Goal: Obtain resource: Download file/media

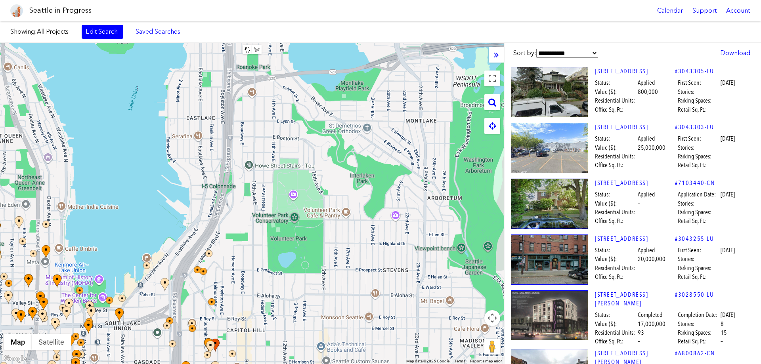
drag, startPoint x: 264, startPoint y: 112, endPoint x: 161, endPoint y: 237, distance: 162.4
click at [0, 292] on html "Seattle in Progress Calendar Support Account About [GEOGRAPHIC_DATA] in Progres…" at bounding box center [380, 182] width 761 height 364
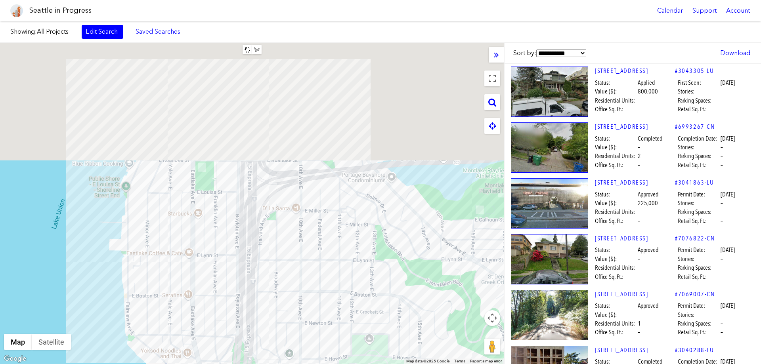
drag, startPoint x: 233, startPoint y: 156, endPoint x: 261, endPoint y: 335, distance: 181.3
click at [261, 335] on div at bounding box center [252, 204] width 504 height 322
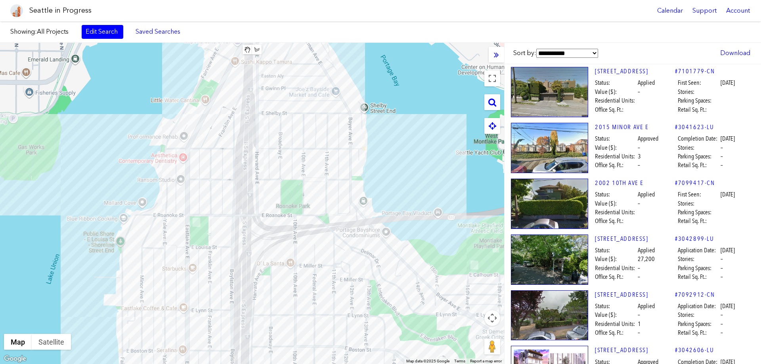
drag, startPoint x: 234, startPoint y: 138, endPoint x: 228, endPoint y: 193, distance: 55.1
click at [228, 194] on div at bounding box center [252, 204] width 504 height 322
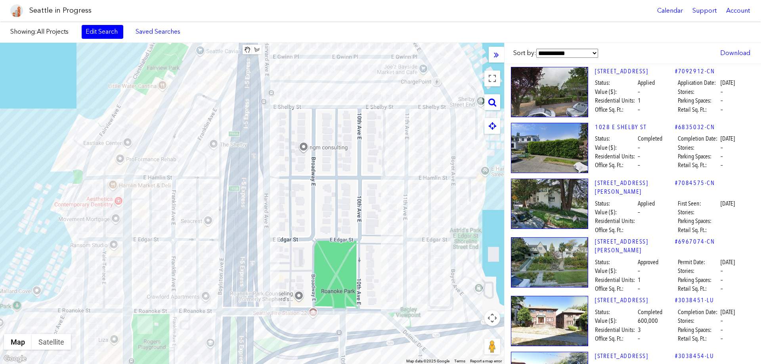
drag, startPoint x: 201, startPoint y: 129, endPoint x: 158, endPoint y: 161, distance: 53.3
click at [180, 132] on div at bounding box center [252, 204] width 504 height 322
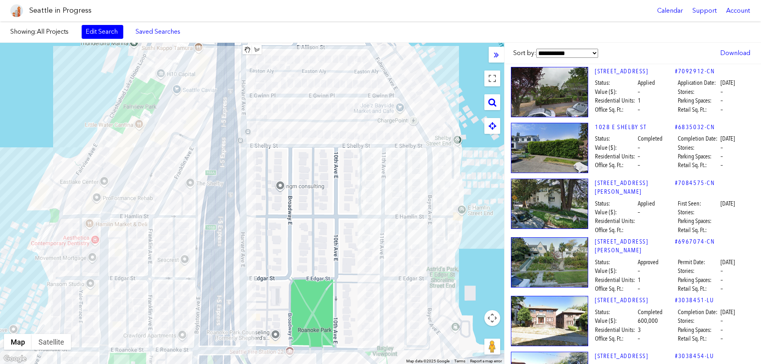
drag, startPoint x: 134, startPoint y: 155, endPoint x: 113, endPoint y: 163, distance: 22.5
click at [109, 194] on div at bounding box center [252, 204] width 504 height 322
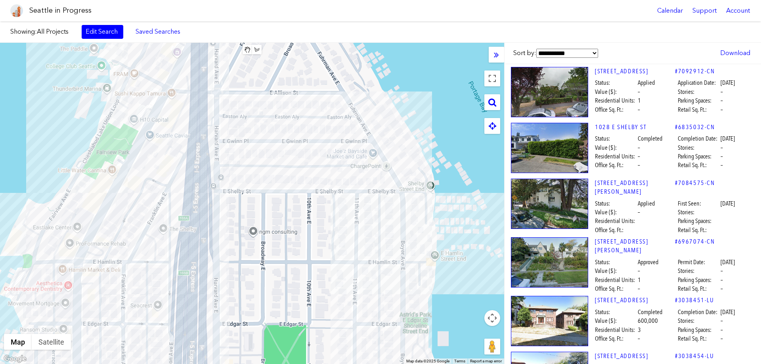
drag, startPoint x: 158, startPoint y: 114, endPoint x: 136, endPoint y: 151, distance: 42.6
click at [136, 152] on div at bounding box center [252, 204] width 504 height 322
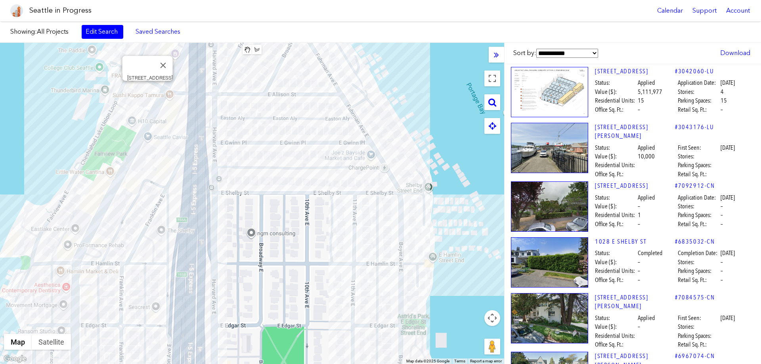
click at [147, 90] on div "[STREET_ADDRESS]" at bounding box center [252, 204] width 504 height 322
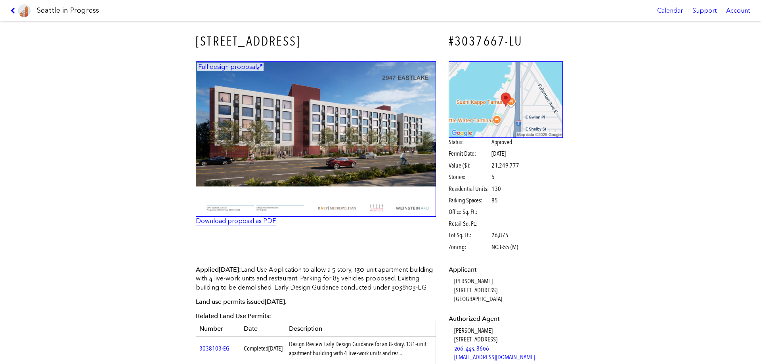
click at [245, 221] on link "Download proposal as PDF" at bounding box center [236, 221] width 80 height 8
